Goal: Information Seeking & Learning: Learn about a topic

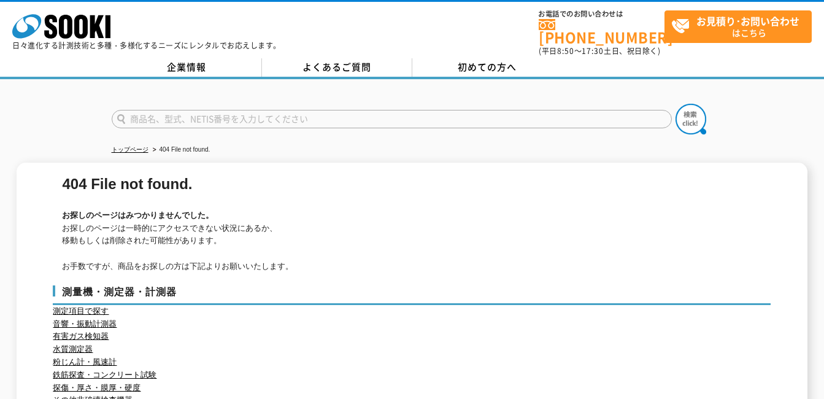
click at [242, 110] on input "text" at bounding box center [392, 119] width 560 height 18
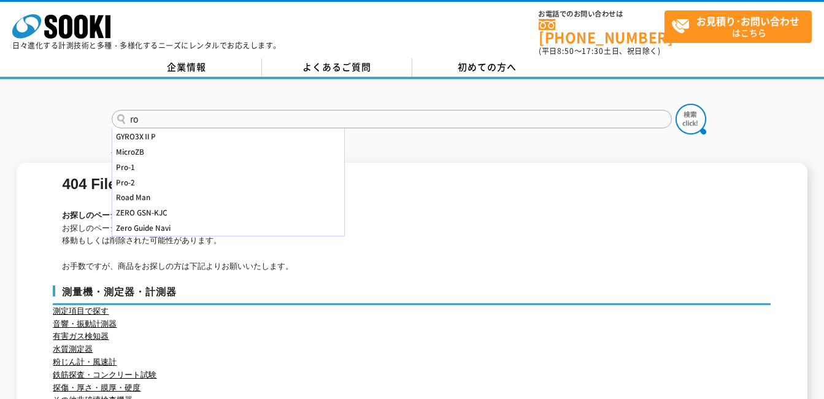
type input "r"
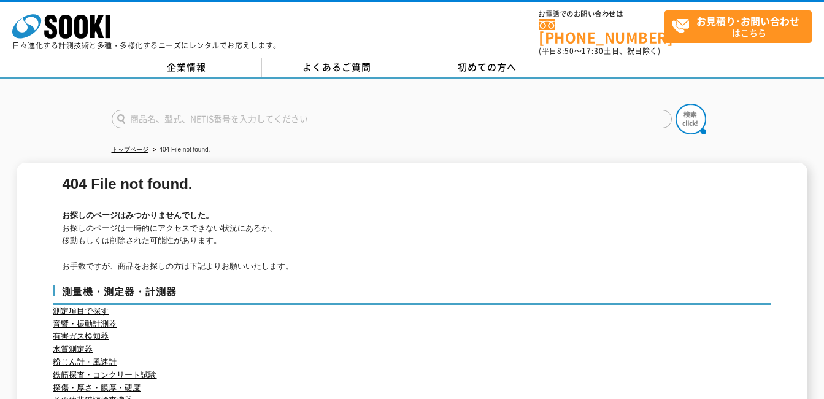
type input "ｔ"
type input "露点"
click at [675, 104] on button at bounding box center [690, 119] width 31 height 31
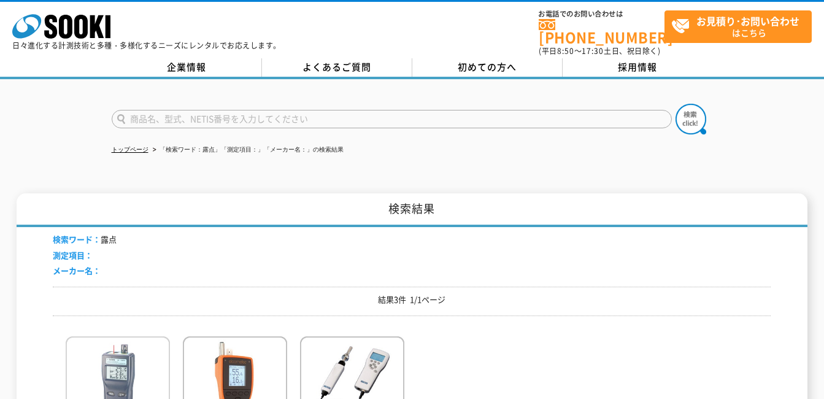
click at [150, 364] on img at bounding box center [118, 389] width 104 height 107
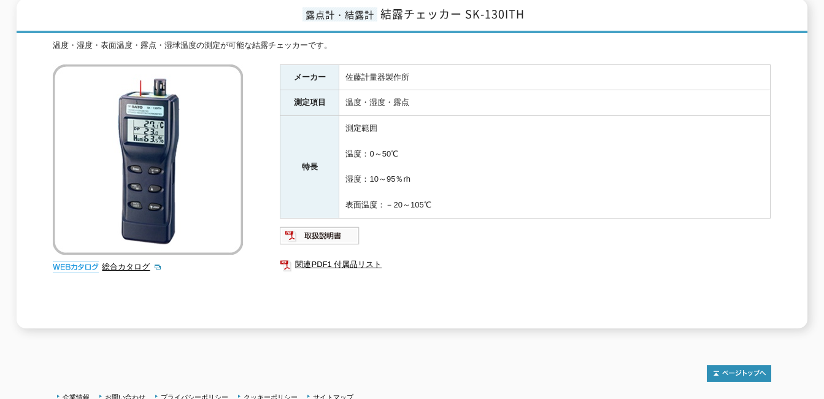
scroll to position [260, 0]
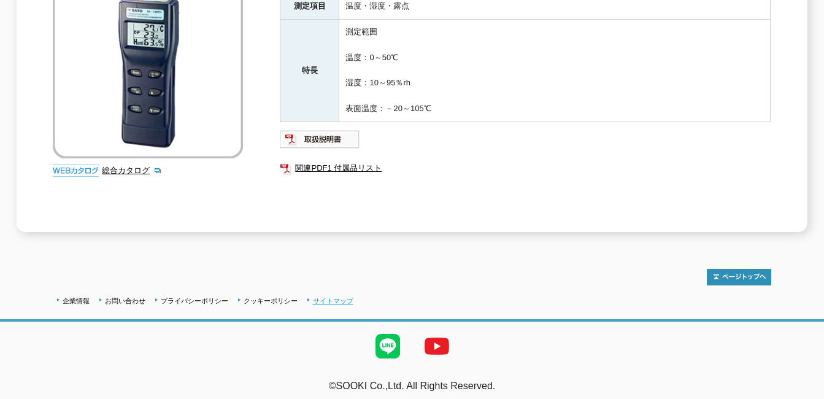
click at [342, 297] on link "サイトマップ" at bounding box center [333, 300] width 40 height 7
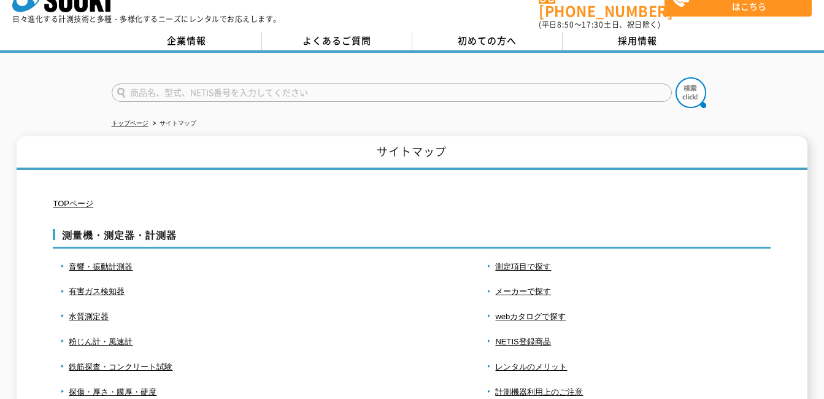
scroll to position [8, 0]
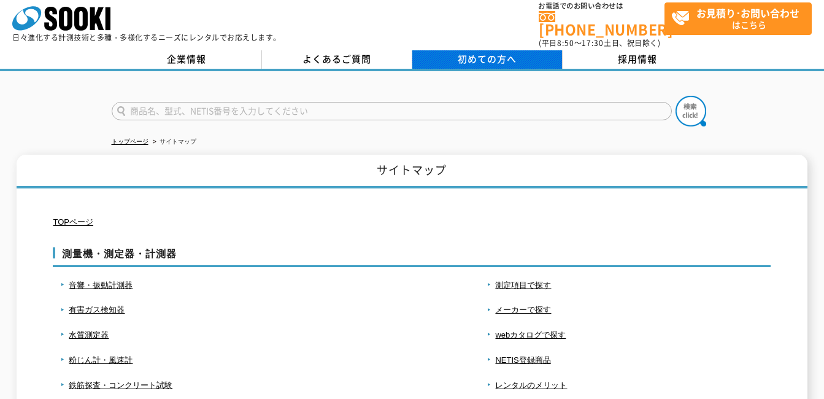
click at [510, 52] on span "初めての方へ" at bounding box center [487, 58] width 59 height 13
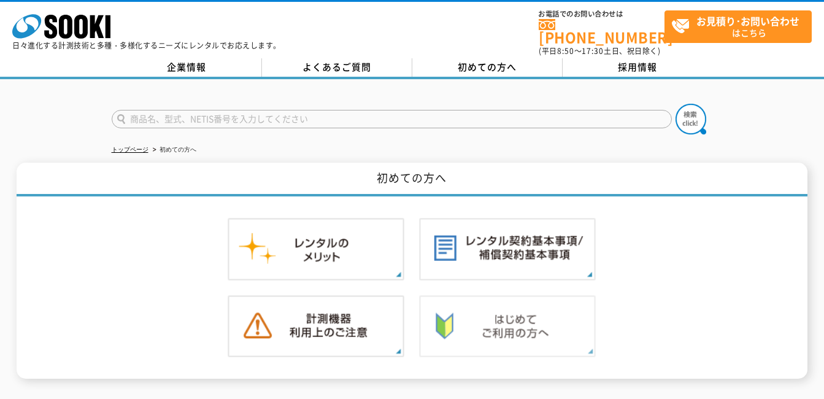
click at [529, 326] on img at bounding box center [507, 326] width 177 height 63
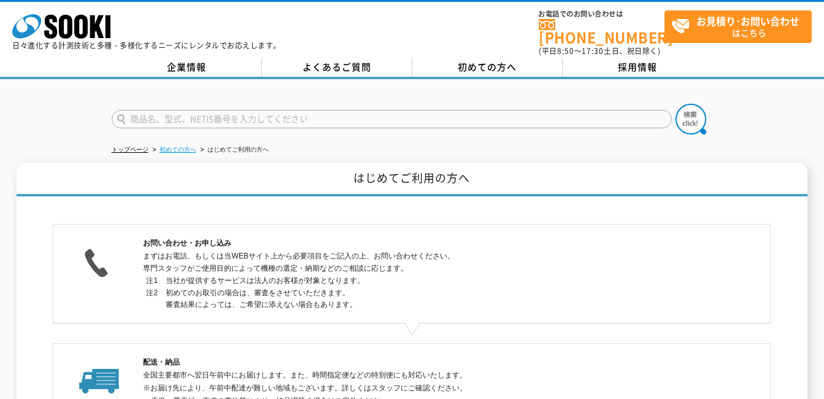
click at [188, 146] on link "初めての方へ" at bounding box center [177, 149] width 37 height 7
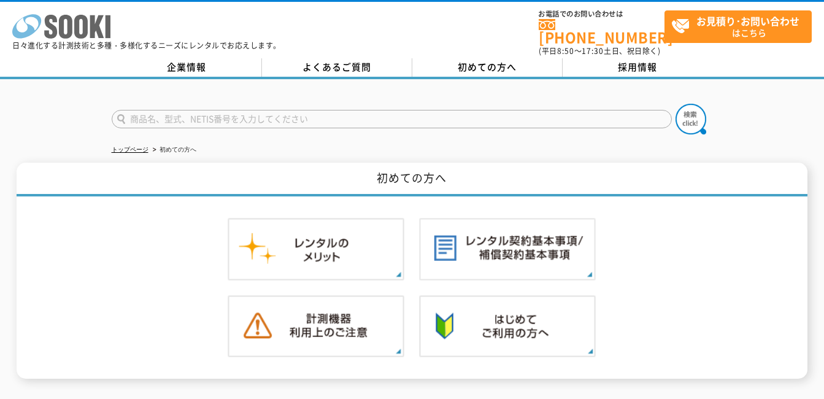
click at [84, 31] on icon at bounding box center [80, 27] width 13 height 24
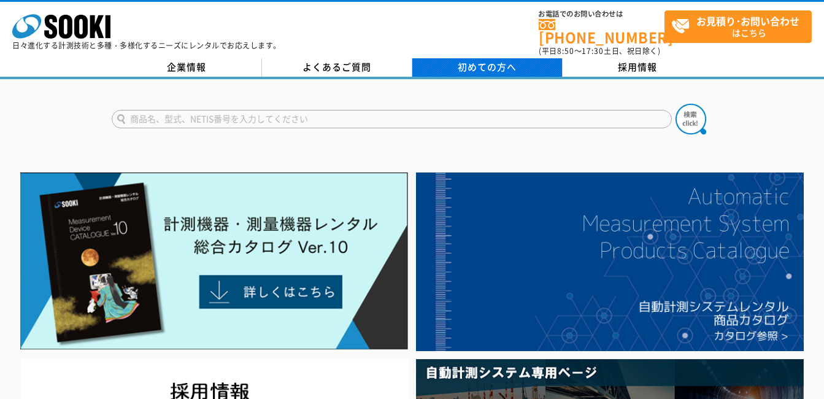
click at [480, 60] on span "初めての方へ" at bounding box center [487, 66] width 59 height 13
